Goal: Information Seeking & Learning: Learn about a topic

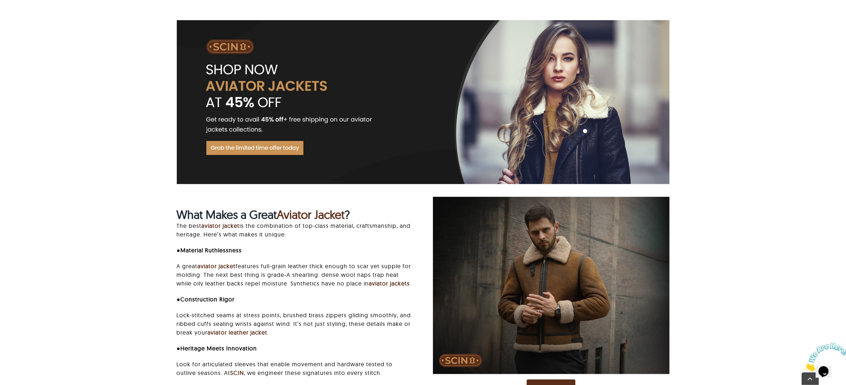
scroll to position [577, 0]
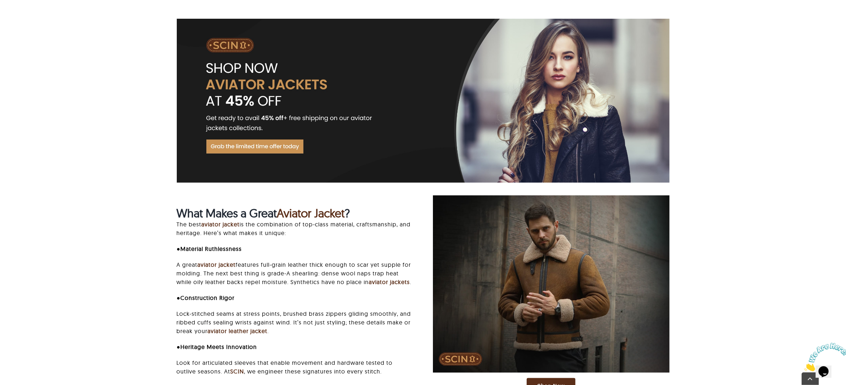
drag, startPoint x: 423, startPoint y: 162, endPoint x: 784, endPoint y: 152, distance: 361.7
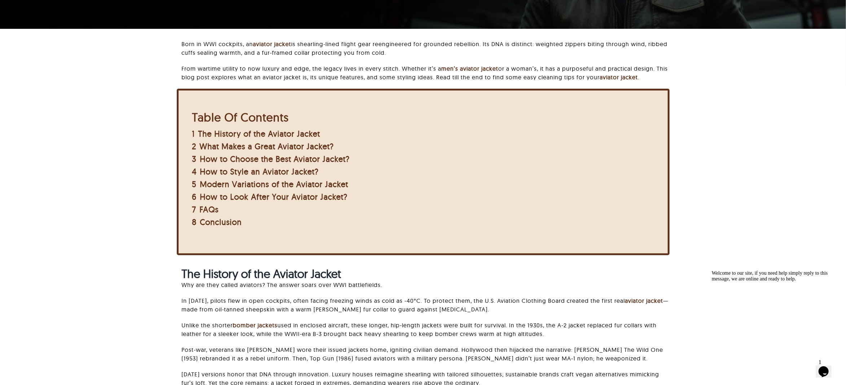
scroll to position [0, 0]
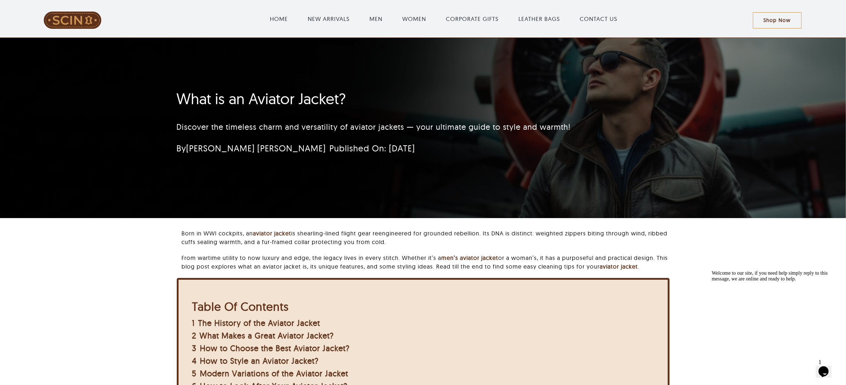
drag, startPoint x: 673, startPoint y: 108, endPoint x: 532, endPoint y: 233, distance: 188.1
click at [532, 233] on p "Born in WWI cockpits, an aviator jacket is shearling-lined flight gear reengine…" at bounding box center [425, 237] width 488 height 17
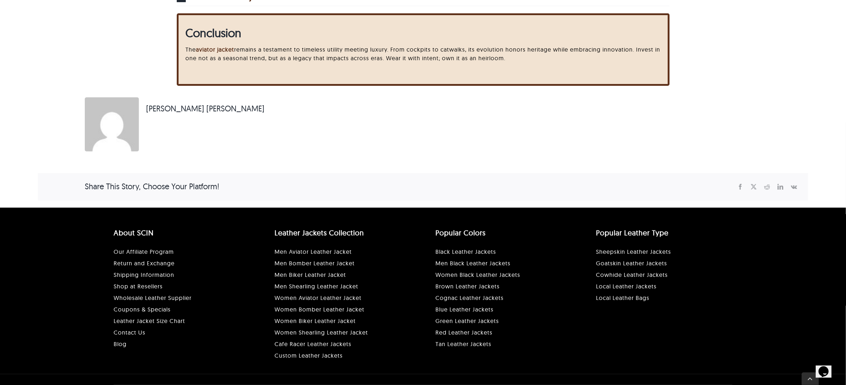
scroll to position [2562, 0]
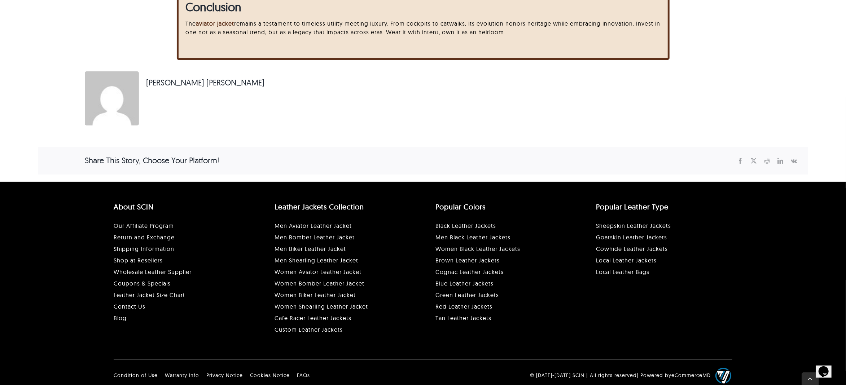
drag, startPoint x: 400, startPoint y: 270, endPoint x: 325, endPoint y: 166, distance: 128.4
click at [325, 166] on div "Share This Story, Choose Your Platform!" at bounding box center [423, 160] width 770 height 27
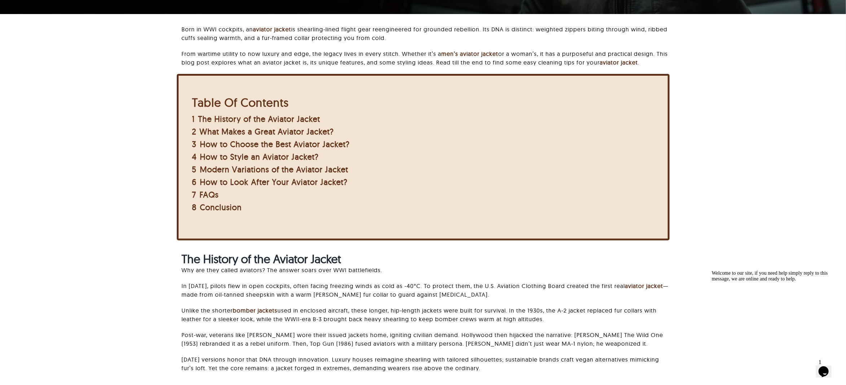
scroll to position [0, 0]
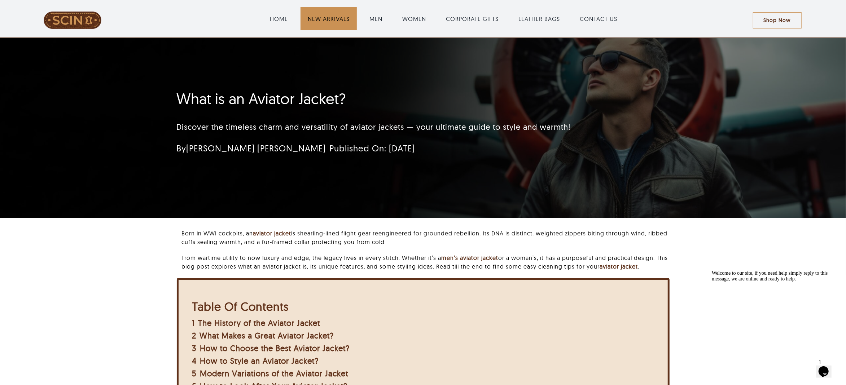
click at [315, 18] on span "NEW ARRIVALS" at bounding box center [329, 18] width 42 height 9
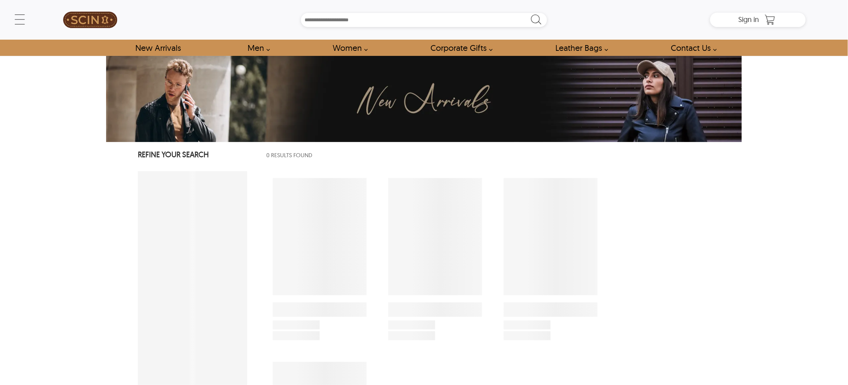
select select "********"
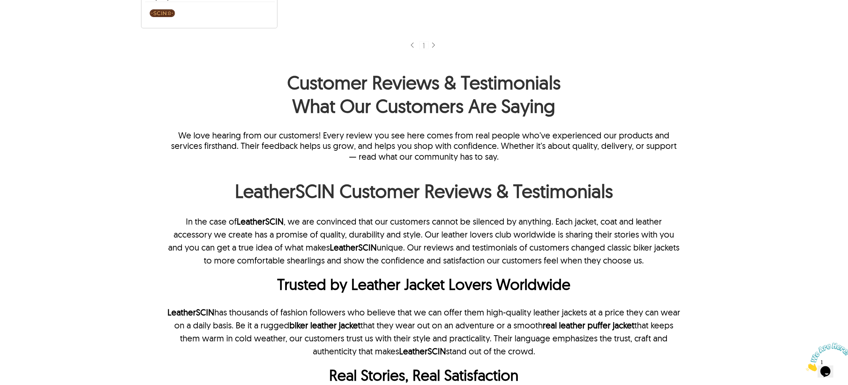
scroll to position [481, 0]
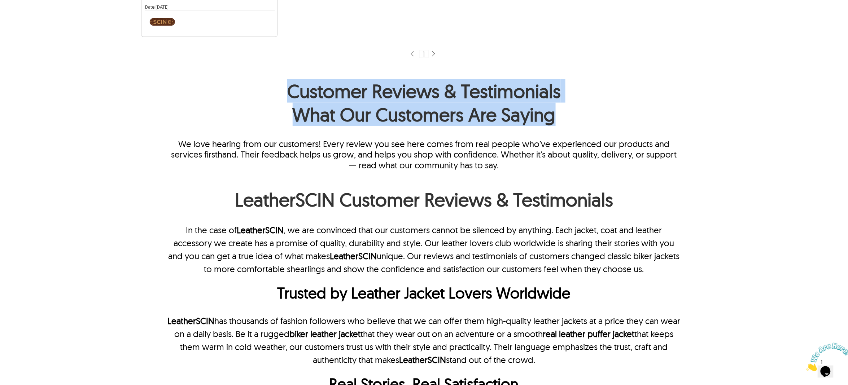
drag, startPoint x: 288, startPoint y: 86, endPoint x: 562, endPoint y: 121, distance: 276.2
click at [562, 121] on h1 "Customer Reviews & Testimonials What Our Customers Are Saying" at bounding box center [423, 104] width 515 height 51
copy h1 "Customer Reviews & Testimonials What Our Customers Are Saying"
